Goal: Task Accomplishment & Management: Complete application form

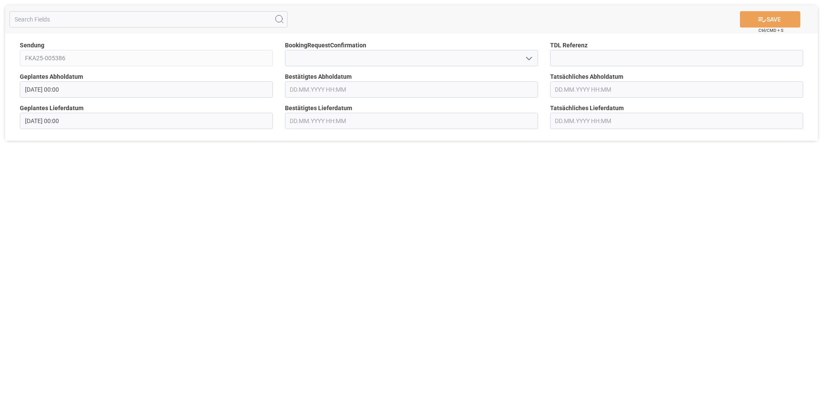
click at [527, 61] on icon "open menu" at bounding box center [529, 58] width 10 height 10
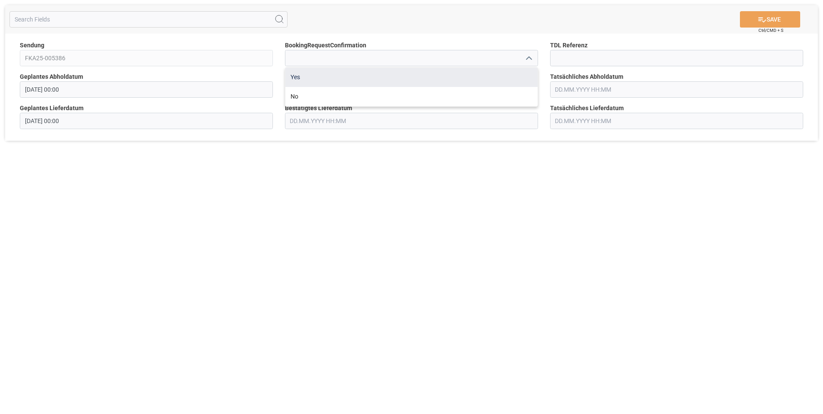
click at [518, 74] on div "Yes" at bounding box center [411, 77] width 252 height 19
type input "Yes"
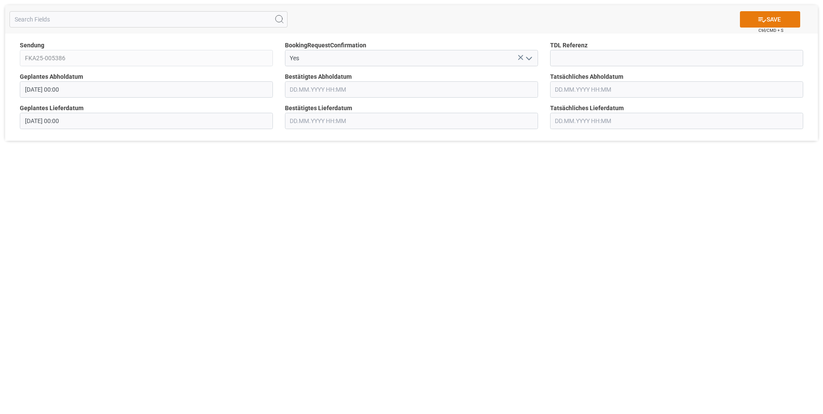
click at [767, 19] on button "SAVE" at bounding box center [770, 19] width 60 height 16
click at [533, 59] on icon "open menu" at bounding box center [529, 58] width 10 height 10
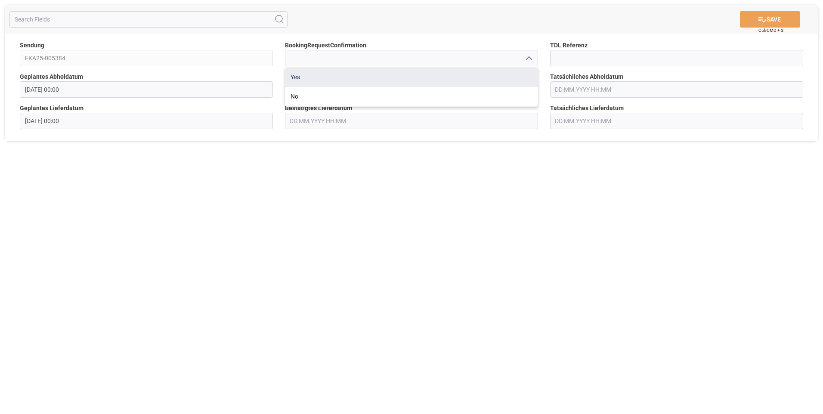
click at [484, 79] on div "Yes" at bounding box center [411, 77] width 252 height 19
type input "Yes"
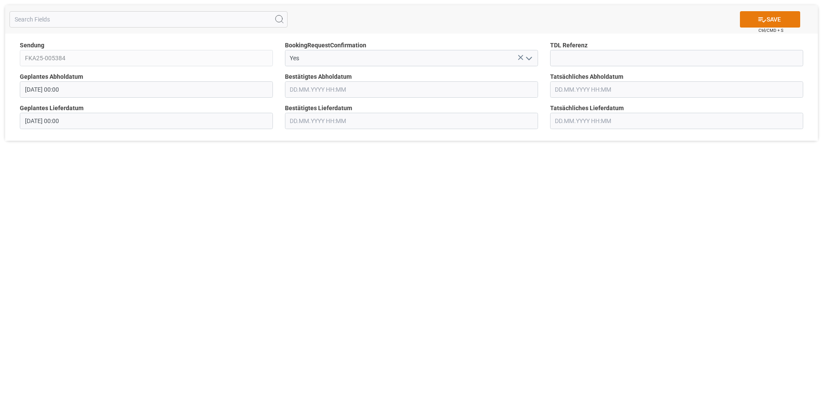
click at [787, 21] on button "SAVE" at bounding box center [770, 19] width 60 height 16
